Goal: Entertainment & Leisure: Consume media (video, audio)

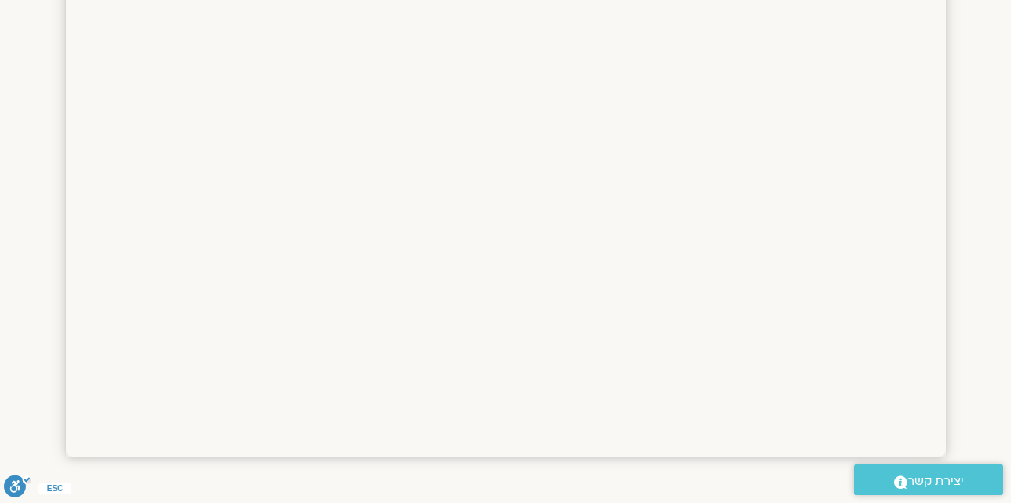
scroll to position [1173, 0]
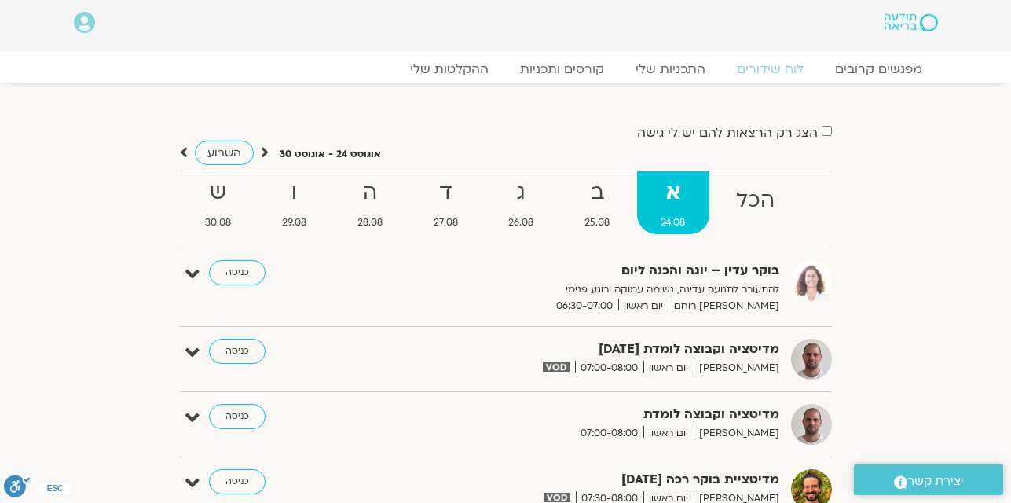
scroll to position [0, 0]
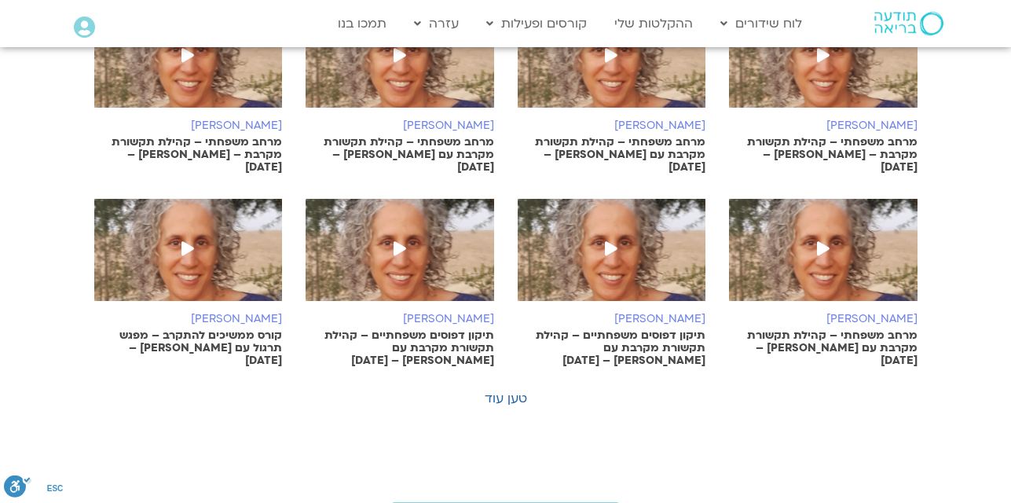
scroll to position [1180, 0]
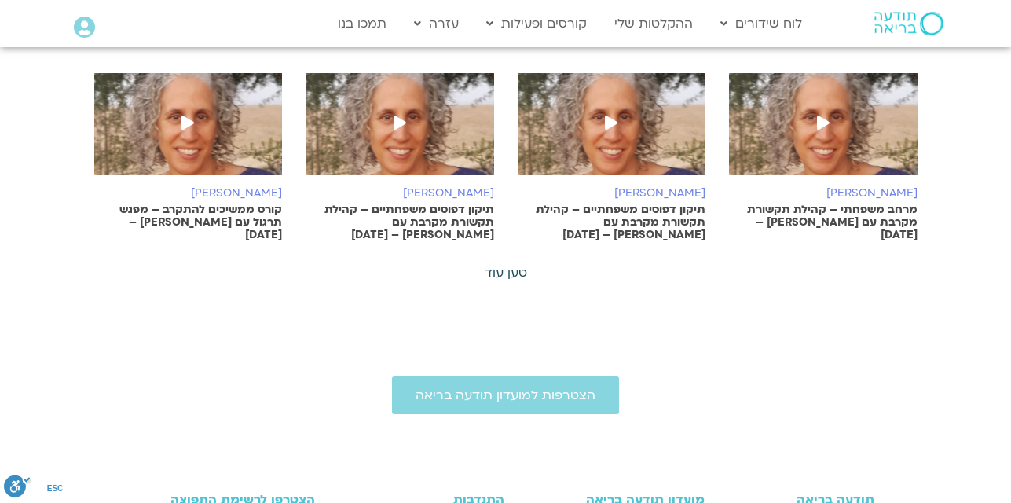
click at [513, 265] on link "טען עוד" at bounding box center [506, 272] width 42 height 17
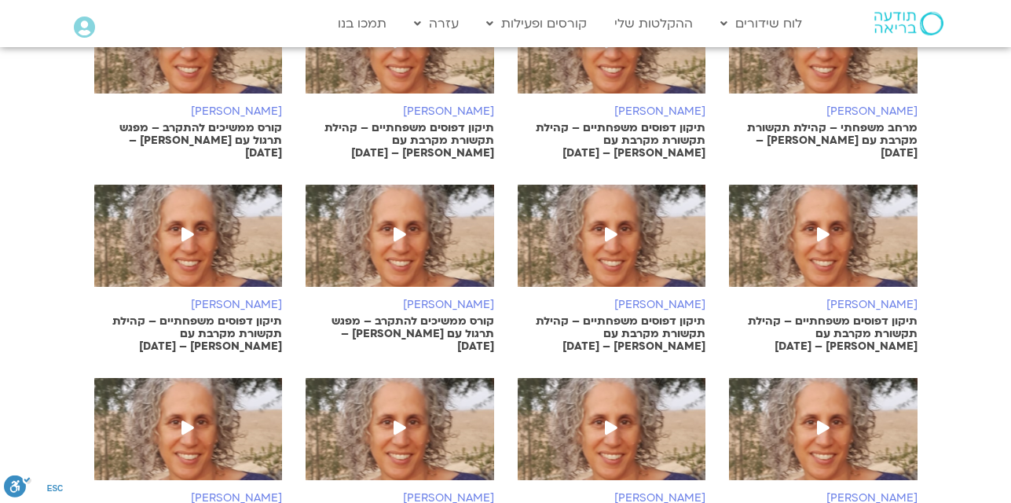
scroll to position [1243, 0]
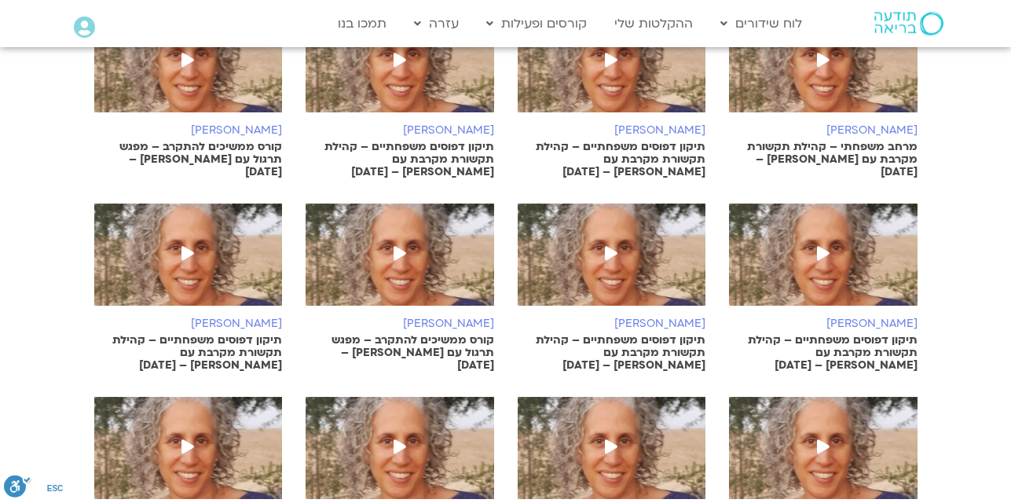
click at [563, 262] on img at bounding box center [612, 262] width 188 height 118
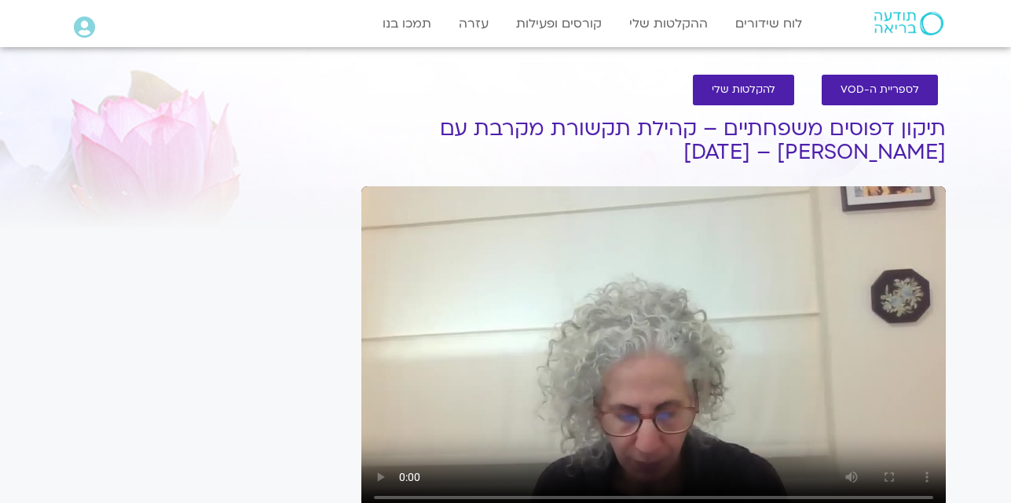
click at [611, 238] on video at bounding box center [653, 350] width 584 height 328
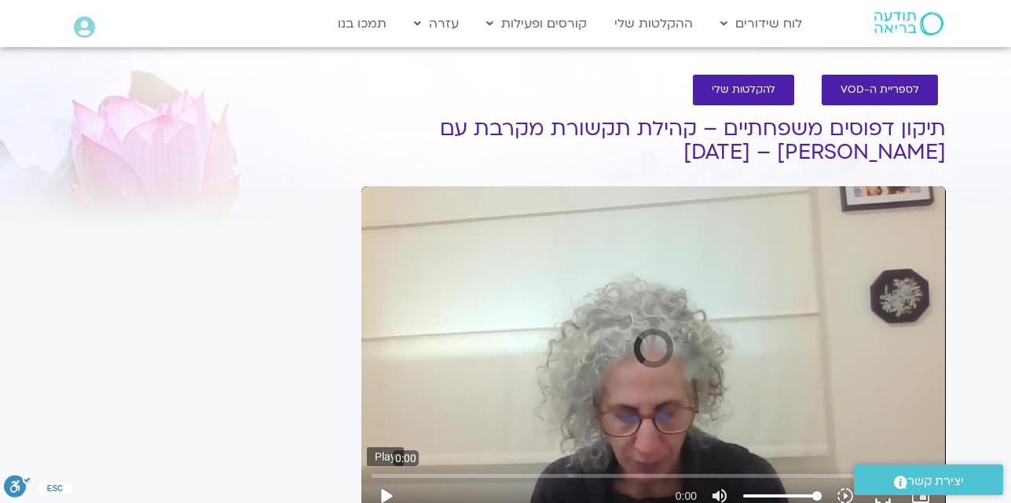
click at [385, 490] on button "play_arrow" at bounding box center [386, 496] width 38 height 38
click at [390, 491] on button "play_arrow" at bounding box center [386, 496] width 38 height 38
type input "5.129436"
